Goal: Information Seeking & Learning: Learn about a topic

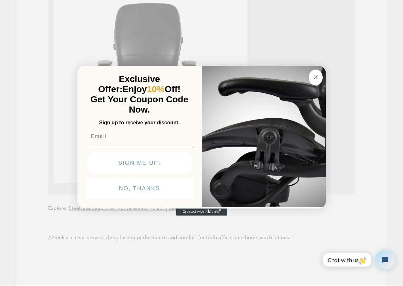
click at [317, 81] on icon "Close dialog" at bounding box center [316, 77] width 8 height 8
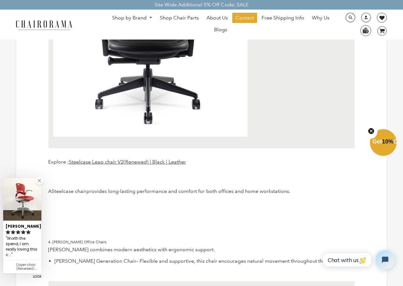
scroll to position [1879, 0]
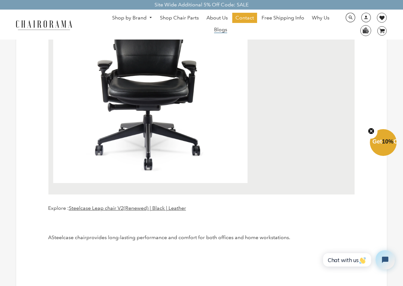
click at [218, 32] on span "Blogs" at bounding box center [220, 29] width 13 height 7
